Goal: Transaction & Acquisition: Purchase product/service

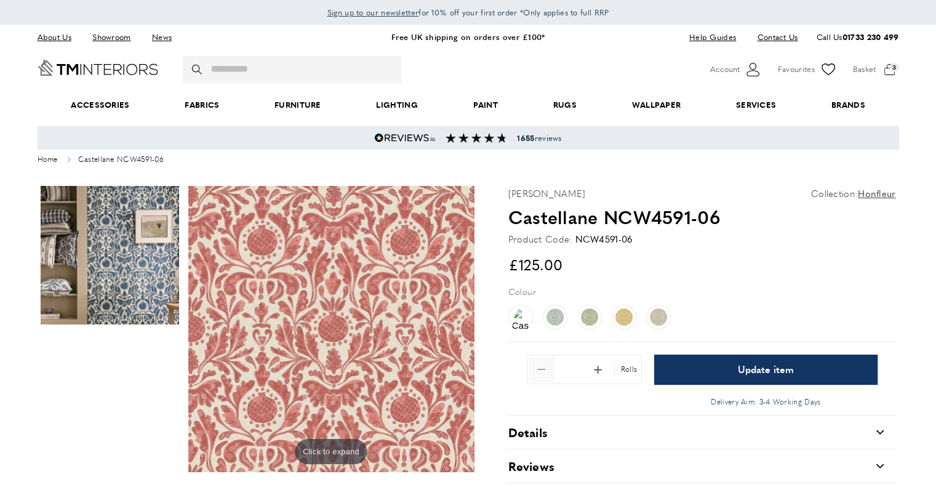
click at [541, 371] on span "Remove 1 from quantity" at bounding box center [541, 369] width 26 height 26
click at [622, 370] on div "Rolls" at bounding box center [627, 369] width 26 height 12
click at [632, 370] on div "Rolls" at bounding box center [627, 369] width 26 height 12
click at [636, 353] on div "Quantity * Rolls Update item Delivery Aim: 3-4 Working Days" at bounding box center [702, 377] width 388 height 73
click at [635, 352] on div "Quantity * Rolls Update item Delivery Aim: 3-4 Working Days" at bounding box center [702, 377] width 388 height 73
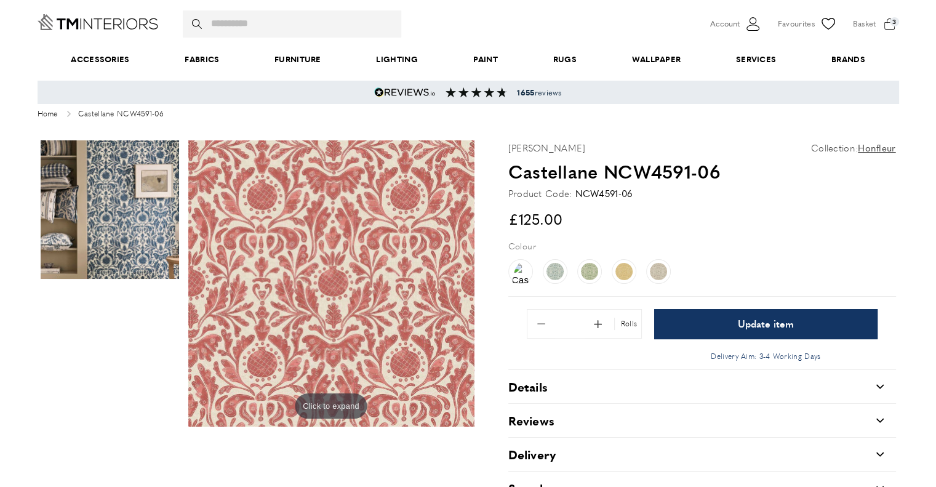
scroll to position [185, 0]
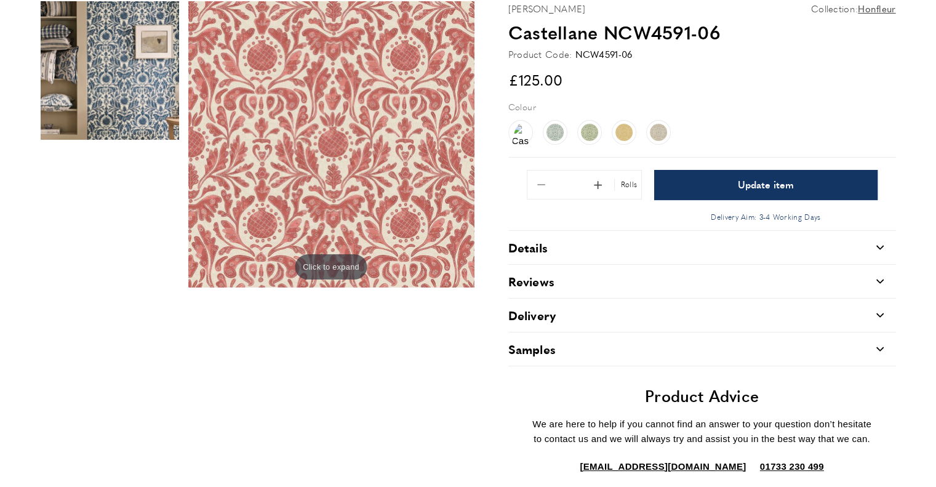
click at [876, 347] on icon at bounding box center [878, 349] width 7 height 4
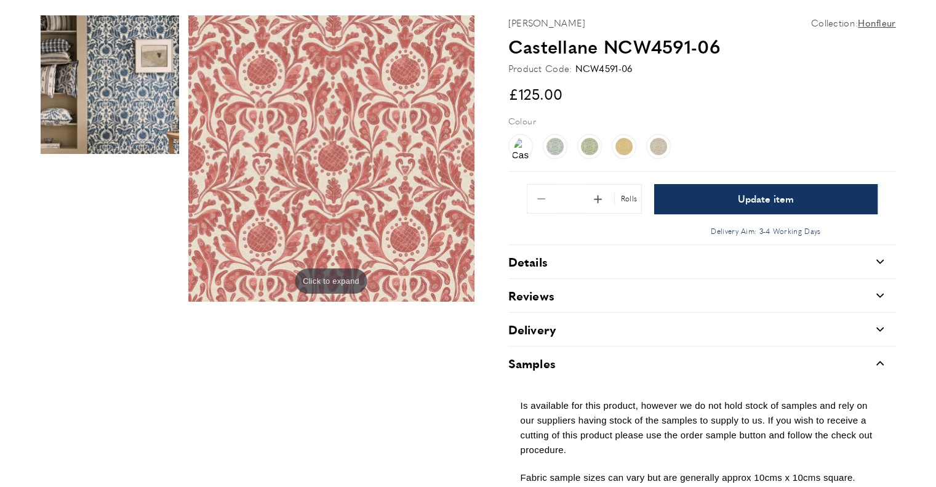
scroll to position [0, 0]
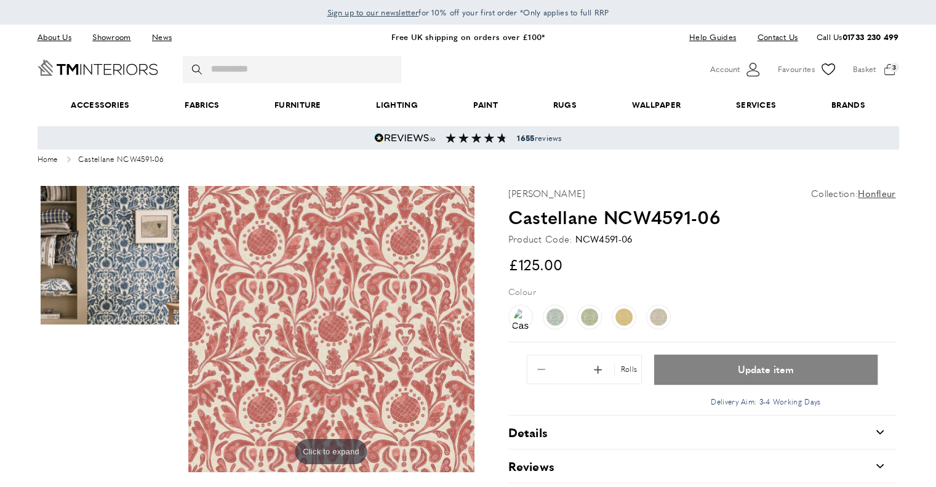
click at [769, 364] on span "Update item" at bounding box center [765, 369] width 56 height 10
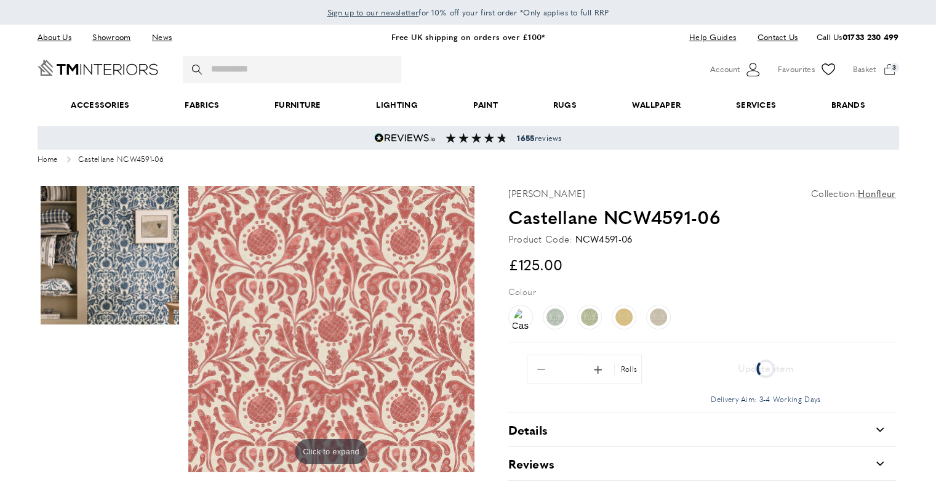
scroll to position [0, 346]
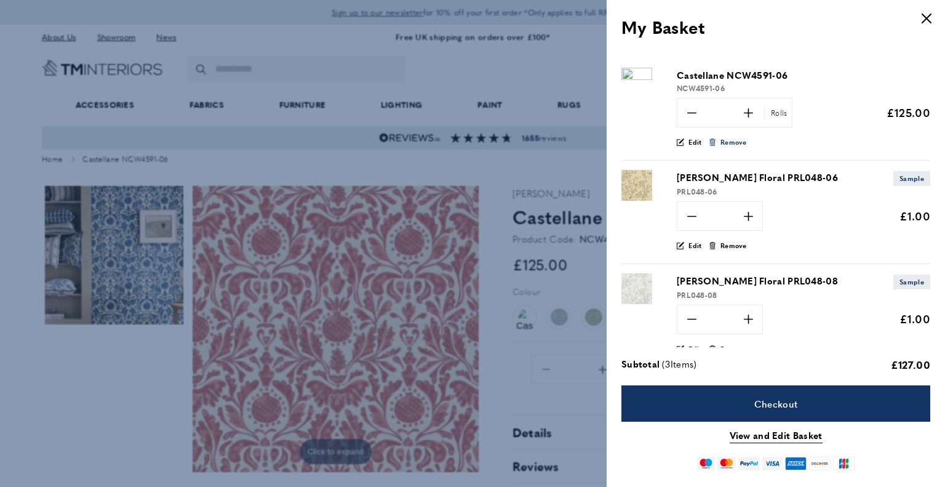
click at [709, 141] on icon "bin" at bounding box center [712, 141] width 7 height 7
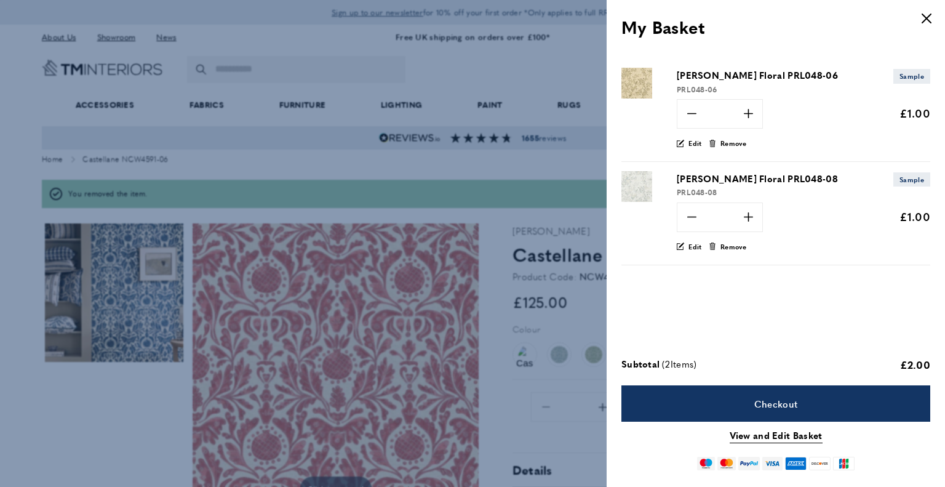
click at [256, 150] on div at bounding box center [472, 243] width 945 height 487
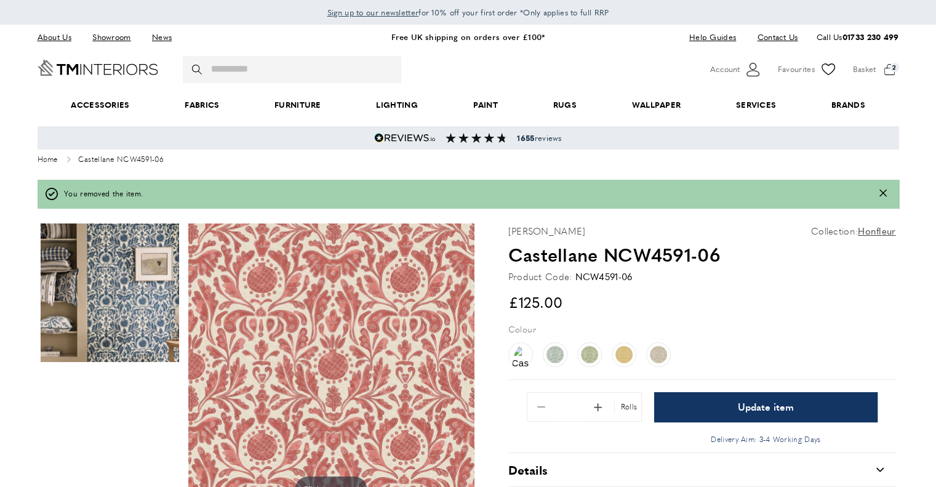
scroll to position [0, 519]
click at [514, 352] on img at bounding box center [520, 373] width 17 height 54
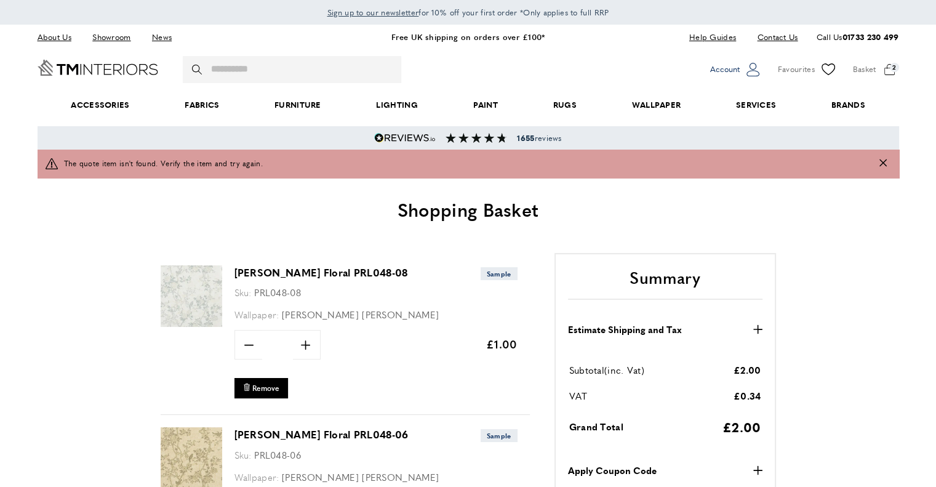
click at [728, 66] on span "Account" at bounding box center [725, 69] width 30 height 13
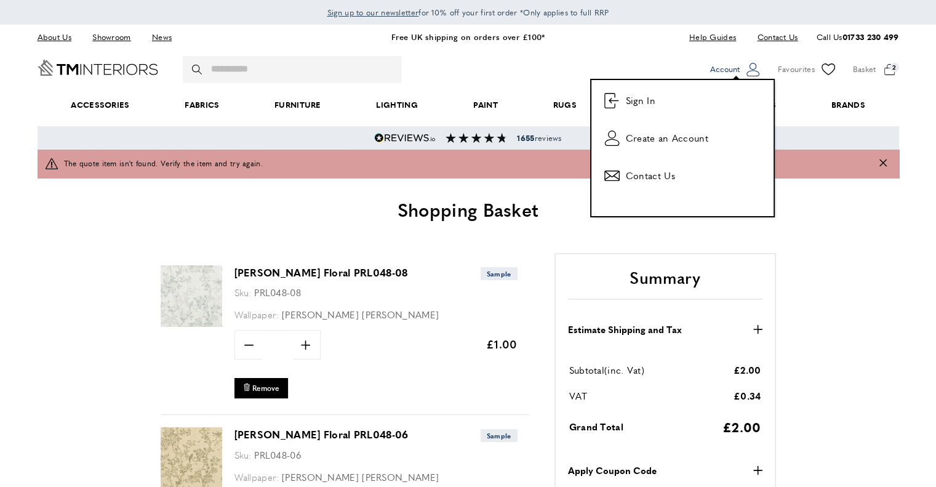
scroll to position [0, 346]
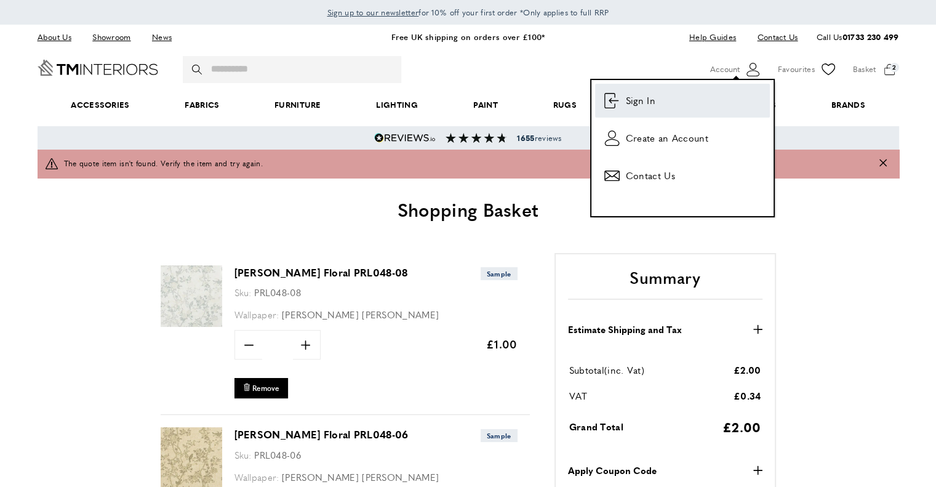
click at [654, 103] on link "login Sign In" at bounding box center [682, 101] width 175 height 34
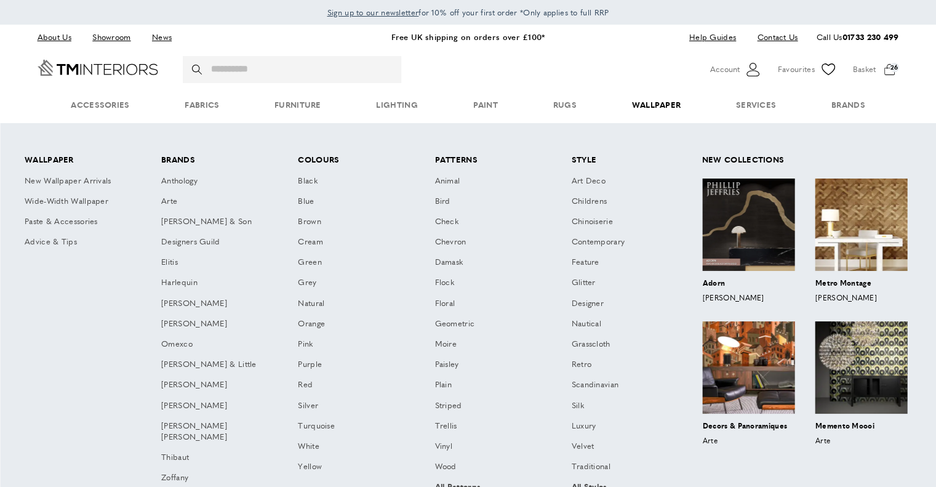
click at [654, 103] on link "Wallpaper" at bounding box center [656, 105] width 104 height 38
